Goal: Task Accomplishment & Management: Use online tool/utility

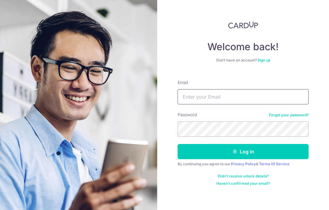
type input "[PERSON_NAME][EMAIL_ADDRESS][PERSON_NAME][DOMAIN_NAME]"
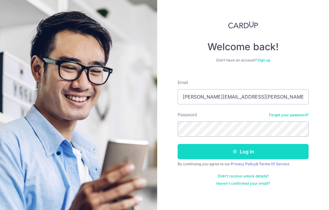
click at [246, 154] on button "Log in" at bounding box center [242, 151] width 131 height 15
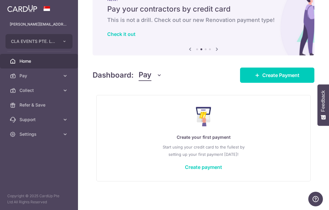
scroll to position [23, 0]
click at [185, 170] on link "Create payment" at bounding box center [203, 167] width 37 height 6
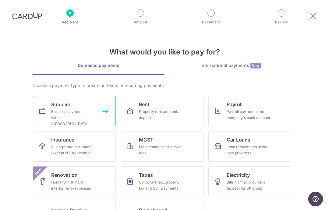
click at [75, 110] on div "Business payments within [GEOGRAPHIC_DATA]" at bounding box center [73, 118] width 44 height 18
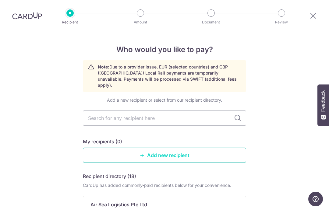
click at [150, 151] on link "Add new recipient" at bounding box center [164, 155] width 163 height 15
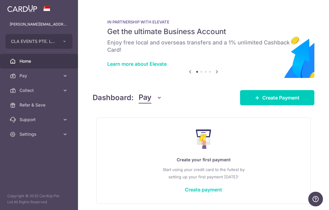
click at [0, 0] on icon "button" at bounding box center [0, 0] width 0 height 0
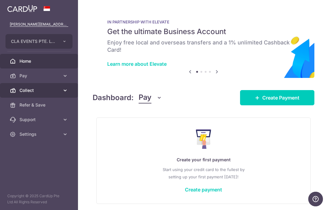
click at [38, 90] on span "Collect" at bounding box center [39, 90] width 40 height 6
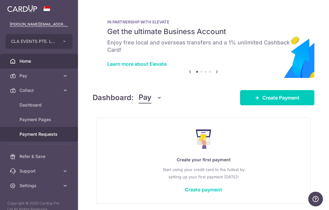
click at [47, 137] on link "Payment Requests" at bounding box center [39, 134] width 78 height 15
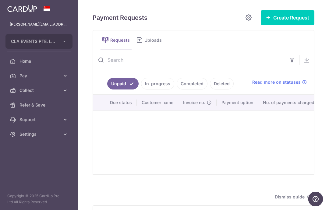
click at [0, 0] on icon "button" at bounding box center [0, 0] width 0 height 0
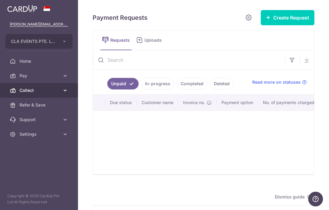
click at [32, 89] on span "Collect" at bounding box center [39, 90] width 40 height 6
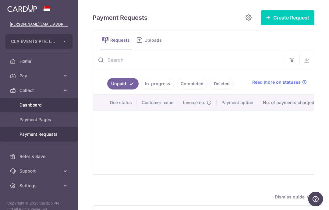
click at [39, 104] on span "Dashboard" at bounding box center [39, 105] width 40 height 6
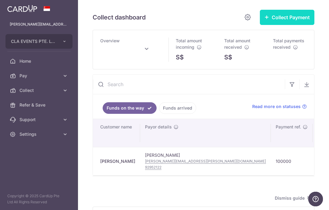
click at [290, 25] on button "Collect Payment" at bounding box center [286, 17] width 54 height 15
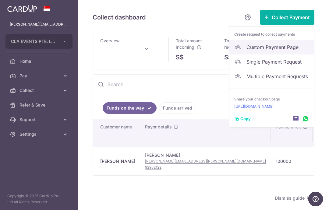
click at [291, 51] on span "Custom Payment Page" at bounding box center [277, 46] width 63 height 7
